Goal: Task Accomplishment & Management: Manage account settings

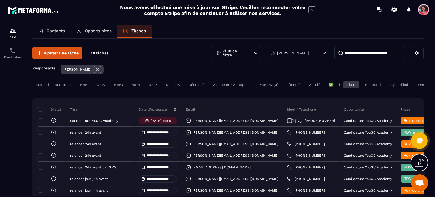
click at [105, 28] on p "Opportunités" at bounding box center [98, 30] width 27 height 5
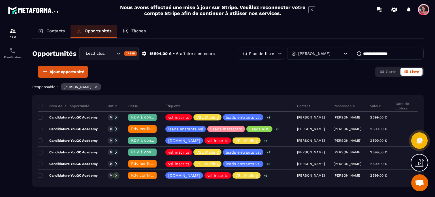
click at [53, 31] on p "Contacts" at bounding box center [55, 30] width 18 height 5
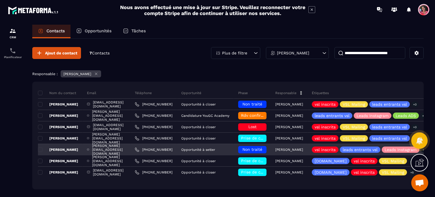
click at [262, 148] on span "Non traité" at bounding box center [253, 149] width 20 height 5
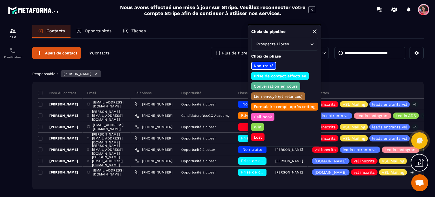
click at [283, 75] on p "Prise de contact effectuée" at bounding box center [280, 76] width 54 height 6
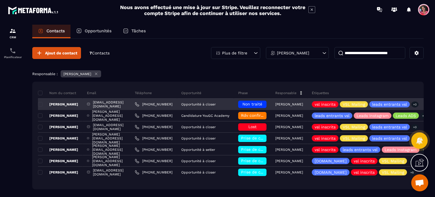
click at [262, 102] on span "Non traité" at bounding box center [253, 104] width 20 height 5
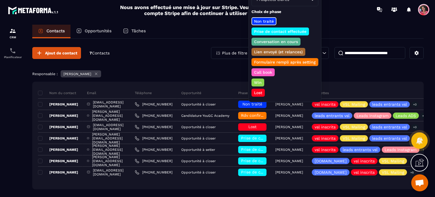
click at [291, 29] on p "Prise de contact effectuée" at bounding box center [280, 32] width 54 height 6
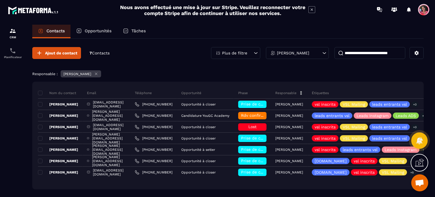
click at [104, 29] on p "Opportunités" at bounding box center [98, 30] width 27 height 5
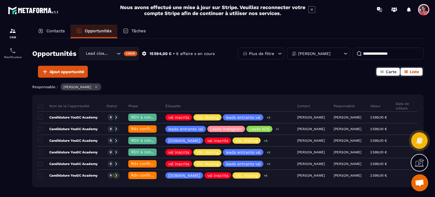
click at [385, 70] on button "Carte" at bounding box center [389, 72] width 24 height 8
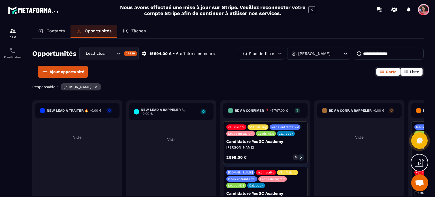
click at [412, 72] on span "Liste" at bounding box center [414, 71] width 9 height 5
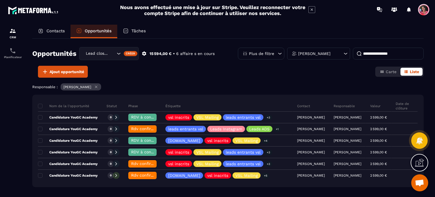
click at [133, 30] on p "Tâches" at bounding box center [139, 30] width 14 height 5
